Goal: Task Accomplishment & Management: Manage account settings

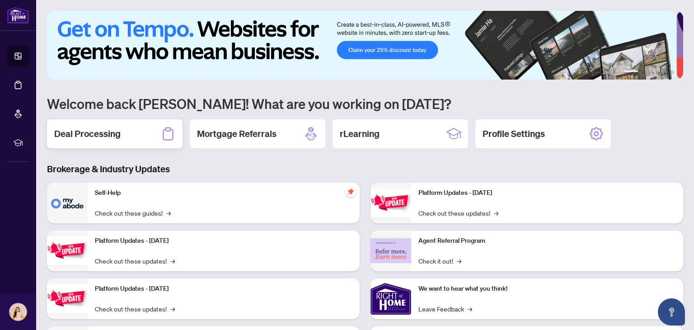
click at [121, 127] on div "Deal Processing" at bounding box center [115, 133] width 136 height 29
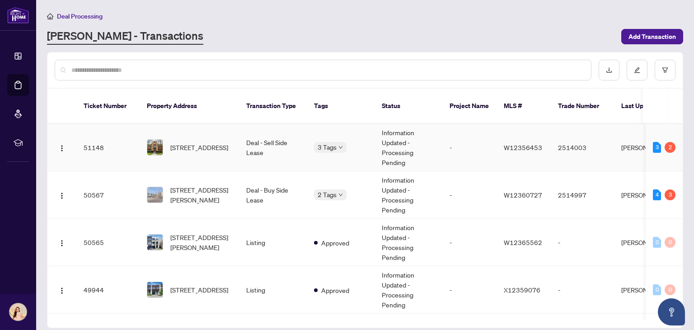
click at [485, 146] on td "-" at bounding box center [469, 147] width 54 height 47
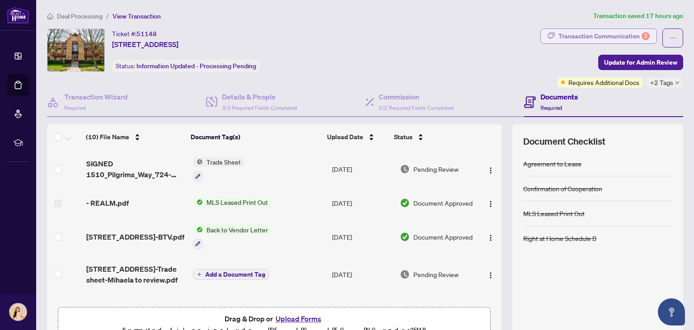
click at [609, 38] on div "Transaction Communication 2" at bounding box center [604, 36] width 91 height 14
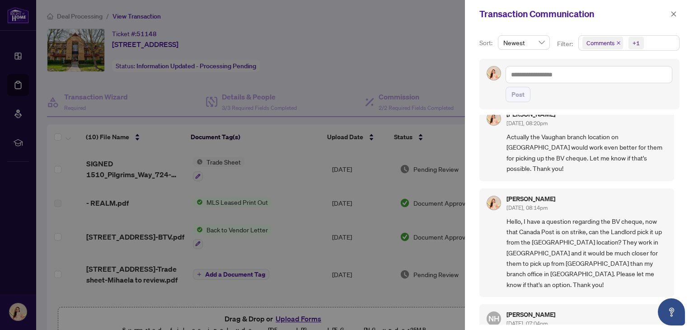
scroll to position [14, 0]
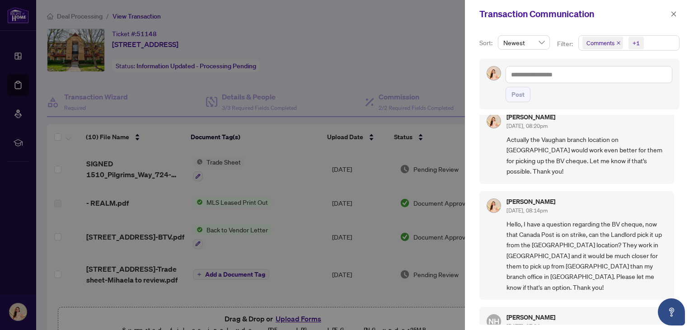
click at [378, 62] on div at bounding box center [347, 165] width 694 height 330
click at [673, 11] on icon "close" at bounding box center [674, 14] width 6 height 6
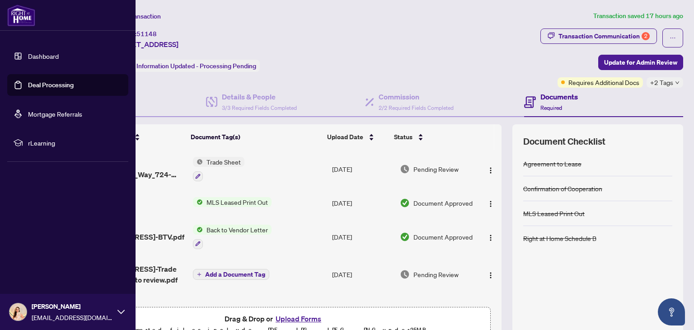
click at [56, 59] on link "Dashboard" at bounding box center [43, 56] width 31 height 8
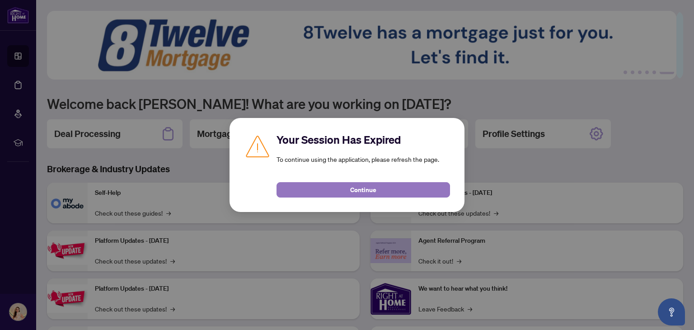
click at [363, 191] on span "Continue" at bounding box center [363, 190] width 26 height 14
